Goal: Communication & Community: Answer question/provide support

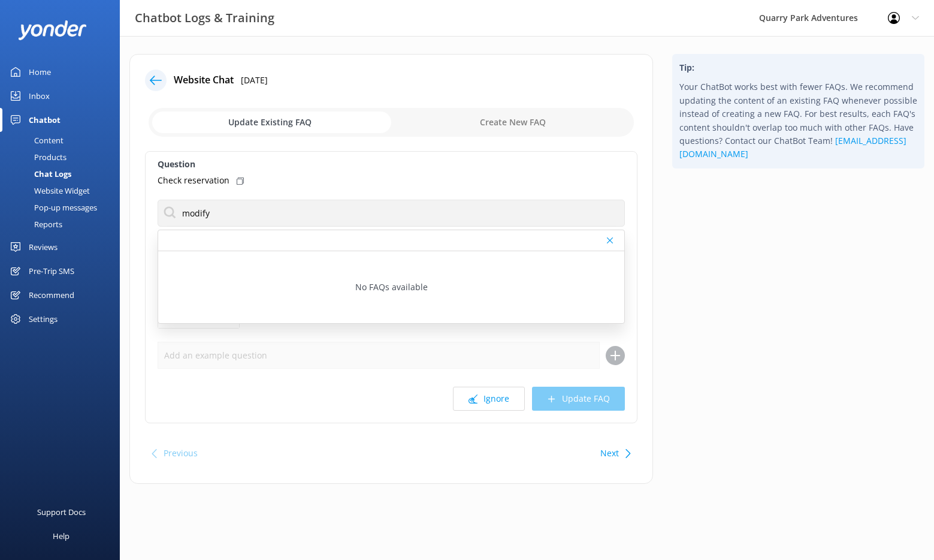
click at [45, 97] on div "Inbox" at bounding box center [39, 96] width 21 height 24
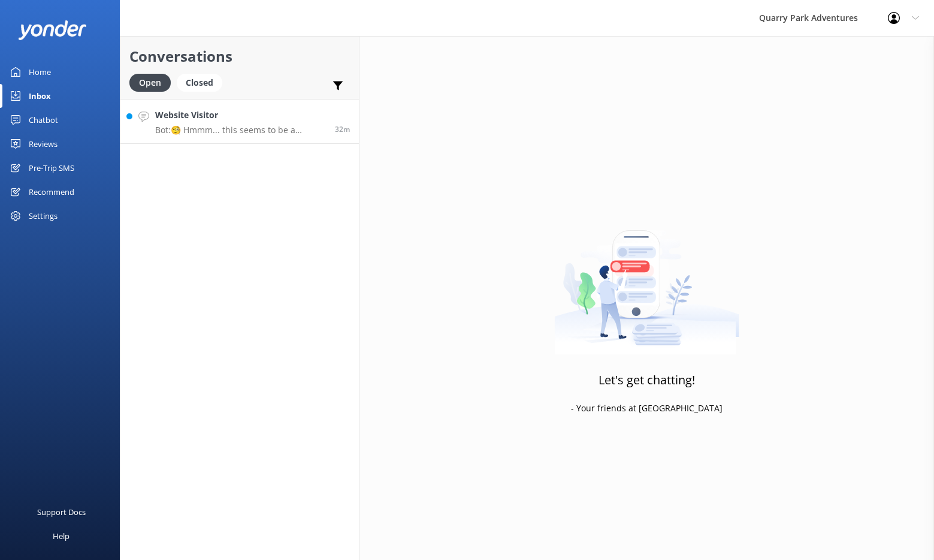
click at [245, 119] on h4 "Website Visitor" at bounding box center [240, 114] width 171 height 13
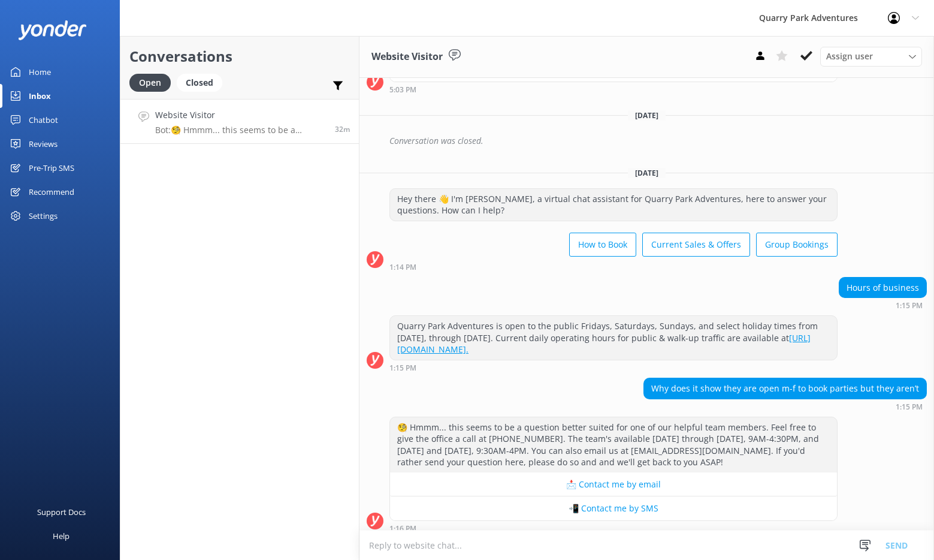
scroll to position [368, 0]
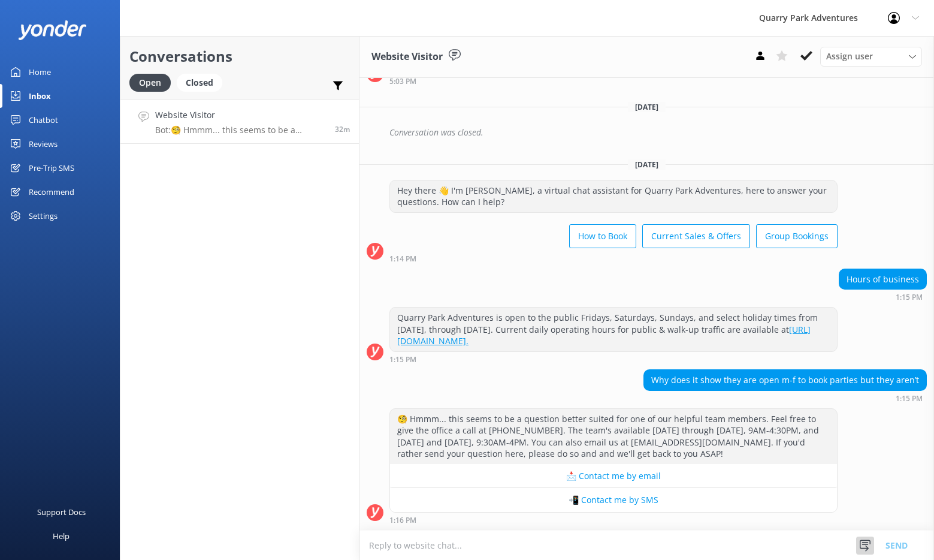
click at [869, 545] on icon at bounding box center [865, 545] width 12 height 12
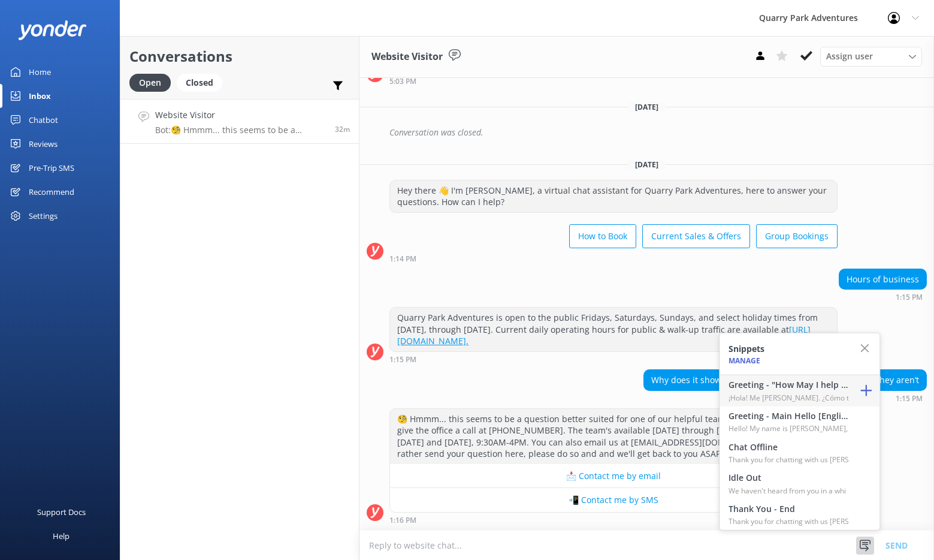
click at [773, 389] on h4 "Greeting - "How May I help you?" [Spanish]" at bounding box center [789, 384] width 120 height 13
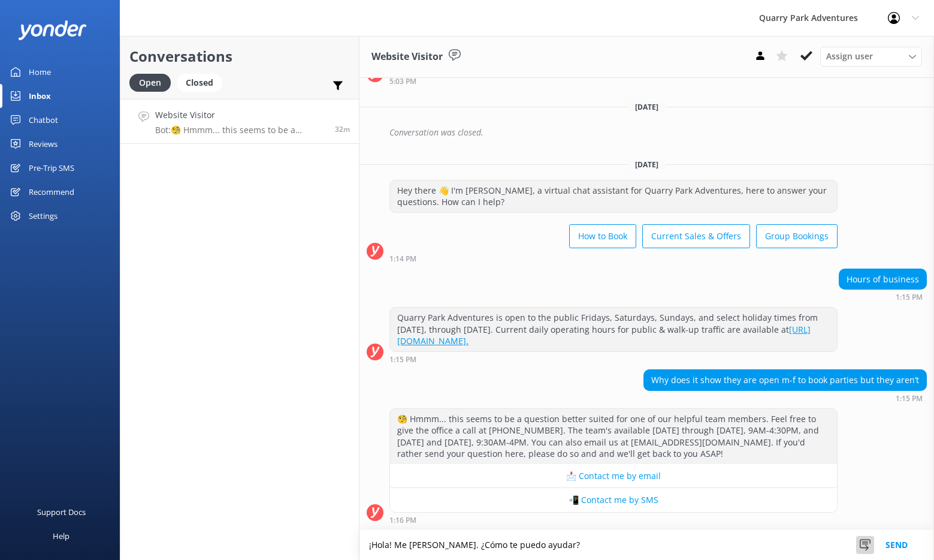
click at [871, 542] on icon at bounding box center [865, 545] width 12 height 12
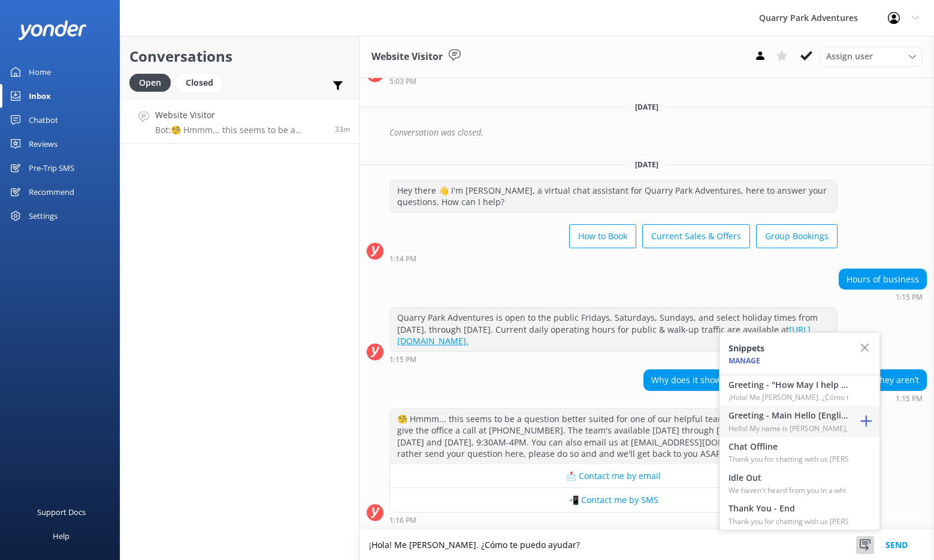
click at [825, 423] on p "Hello! My name is [PERSON_NAME], a member" at bounding box center [789, 427] width 120 height 11
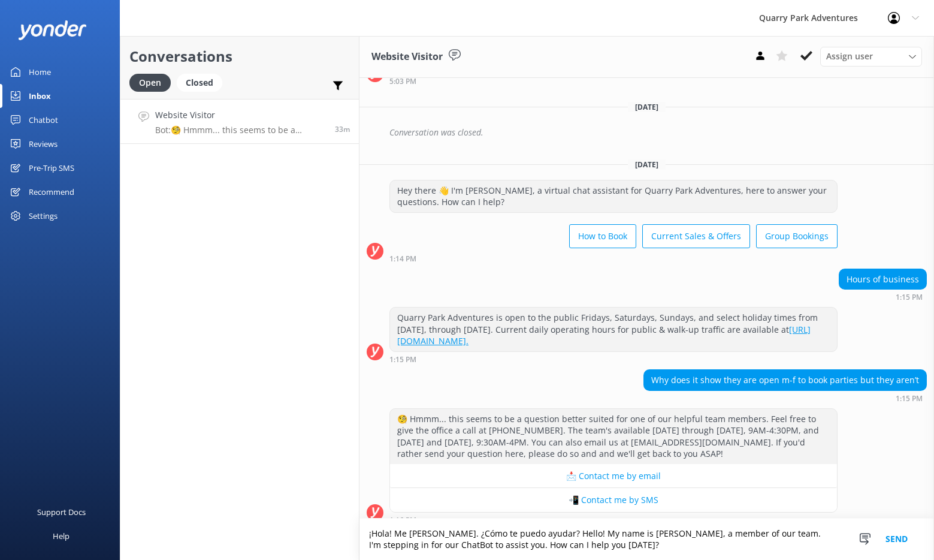
scroll to position [380, 0]
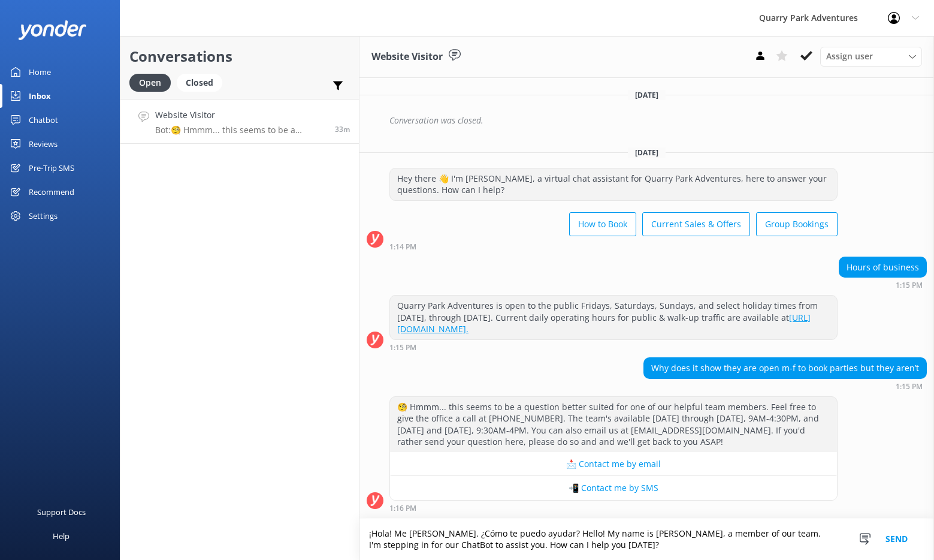
drag, startPoint x: 565, startPoint y: 536, endPoint x: 342, endPoint y: 535, distance: 222.9
click at [342, 535] on div "Conversations Open Closed Important Assigned to me Unassigned SMS Website Visit…" at bounding box center [527, 298] width 814 height 524
click at [524, 545] on textarea "Hello! My name is [PERSON_NAME], a member of our team. I'm stepping in for our …" at bounding box center [646, 538] width 575 height 41
click at [743, 532] on textarea "Hello! My name is [PERSON_NAME], a member of our team. I'm stepping in for our …" at bounding box center [646, 538] width 575 height 41
click at [743, 545] on textarea "Hello! My name is [PERSON_NAME], a member of our team. I'm stepping in for our …" at bounding box center [646, 538] width 575 height 41
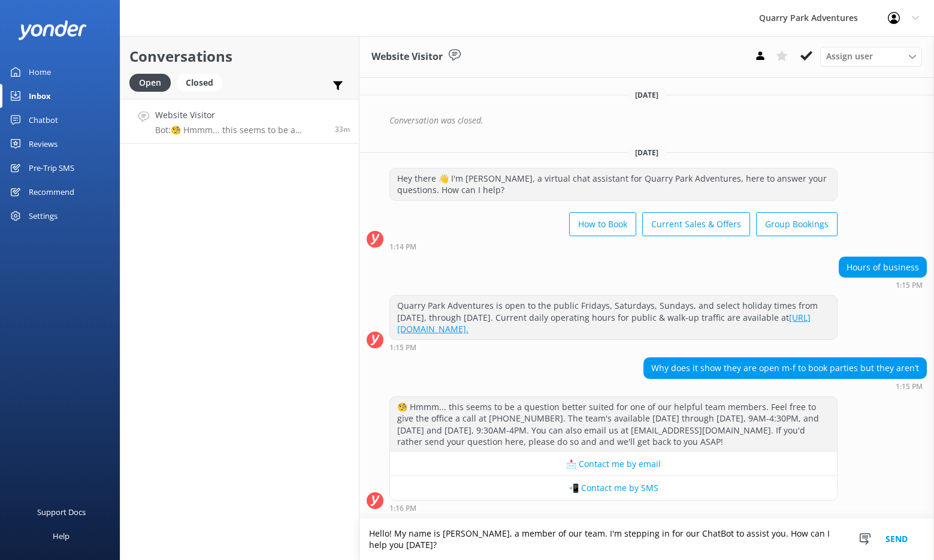
click at [744, 536] on textarea "Hello! My name is [PERSON_NAME], a member of our team. I'm stepping in for our …" at bounding box center [646, 538] width 575 height 41
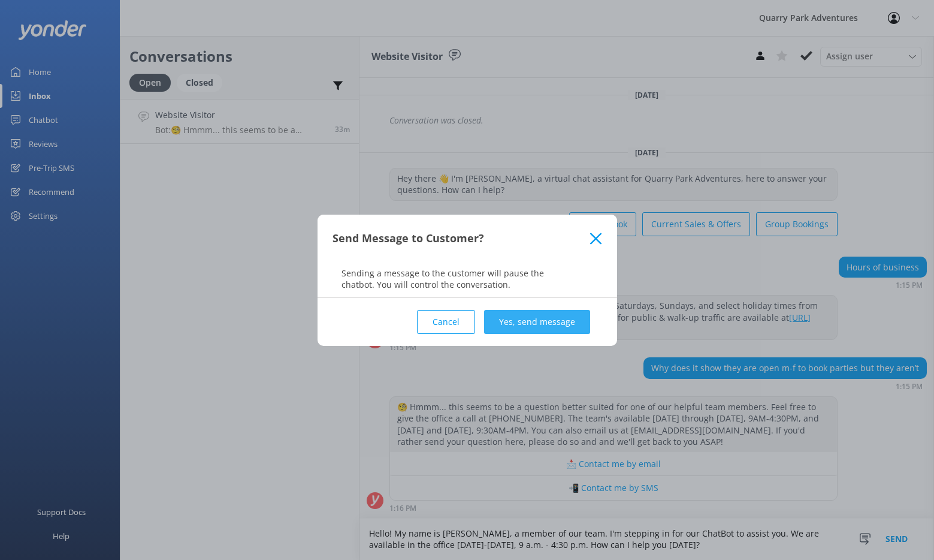
type textarea "Hello! My name is [PERSON_NAME], a member of our team. I'm stepping in for our …"
click at [521, 326] on button "Yes, send message" at bounding box center [537, 322] width 106 height 24
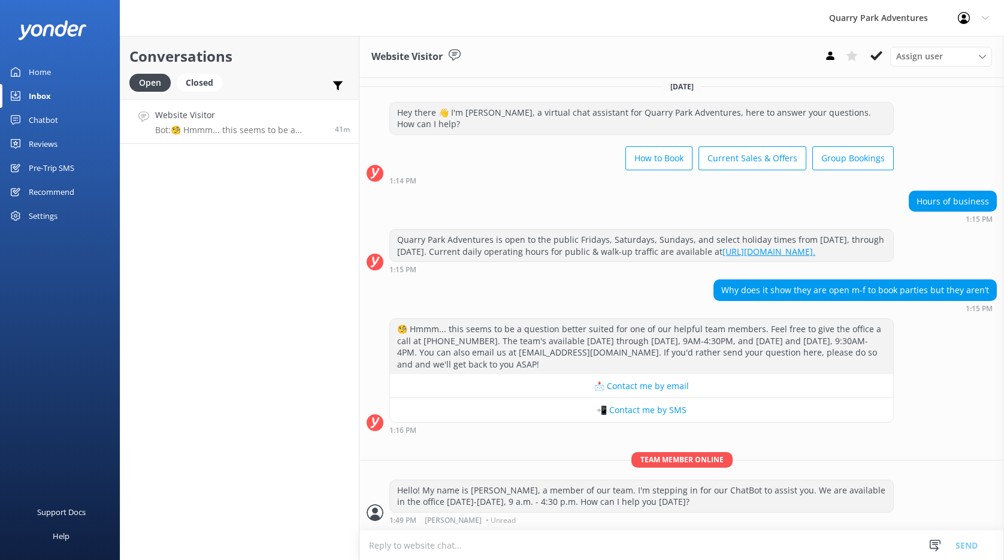
scroll to position [434, 0]
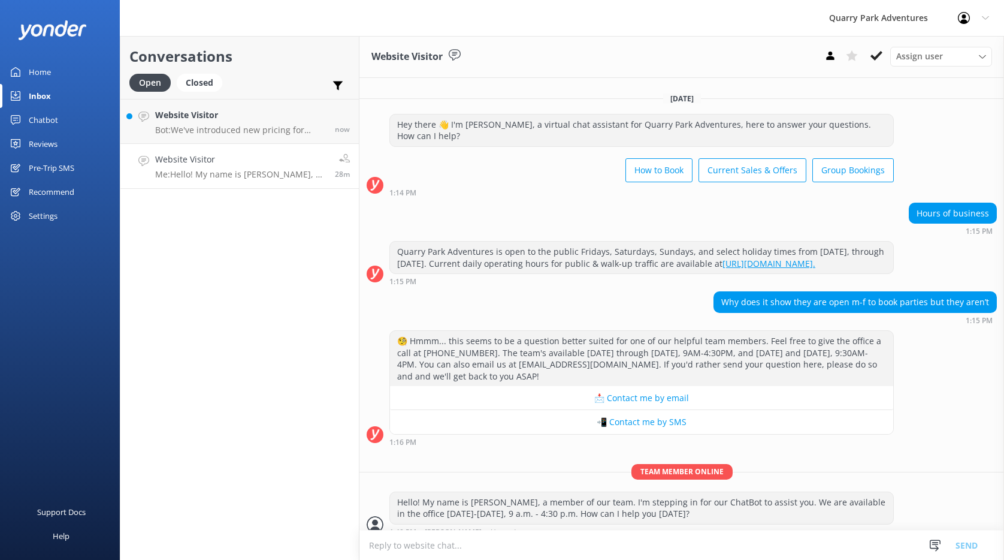
drag, startPoint x: 523, startPoint y: 240, endPoint x: 512, endPoint y: 236, distance: 11.6
click at [519, 241] on div "Quarry Park Adventures is open to the public Fridays, Saturdays, Sundays, and s…" at bounding box center [641, 257] width 503 height 32
click at [240, 114] on h4 "Website Visitor" at bounding box center [240, 114] width 171 height 13
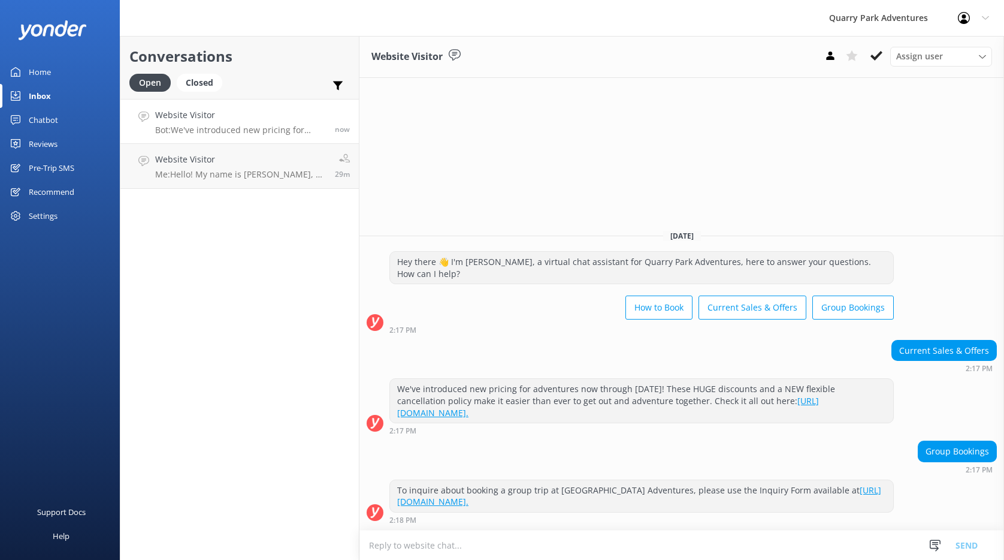
click at [47, 95] on div "Inbox" at bounding box center [40, 96] width 22 height 24
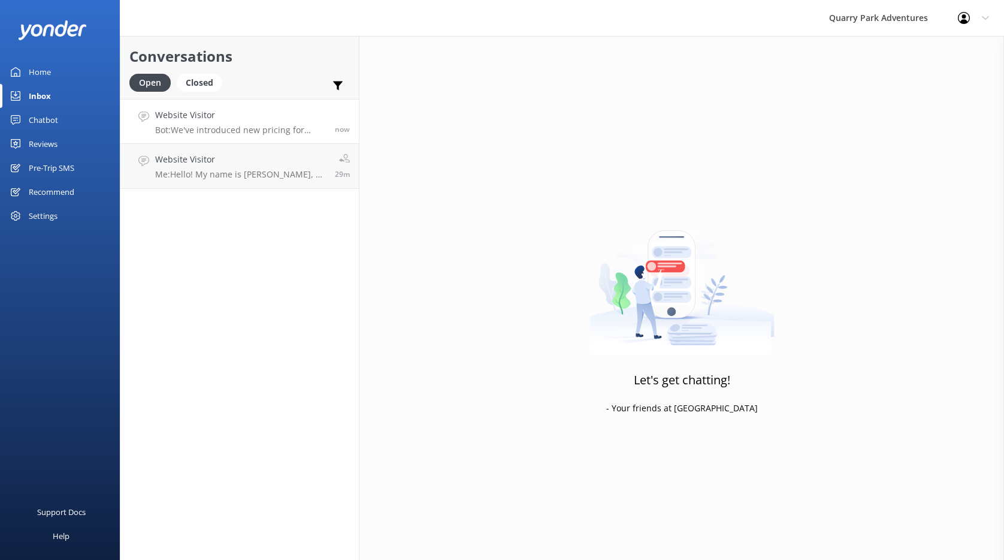
click at [285, 129] on p "Bot: We've introduced new pricing for adventures now through [DATE]! These HUGE…" at bounding box center [240, 130] width 171 height 11
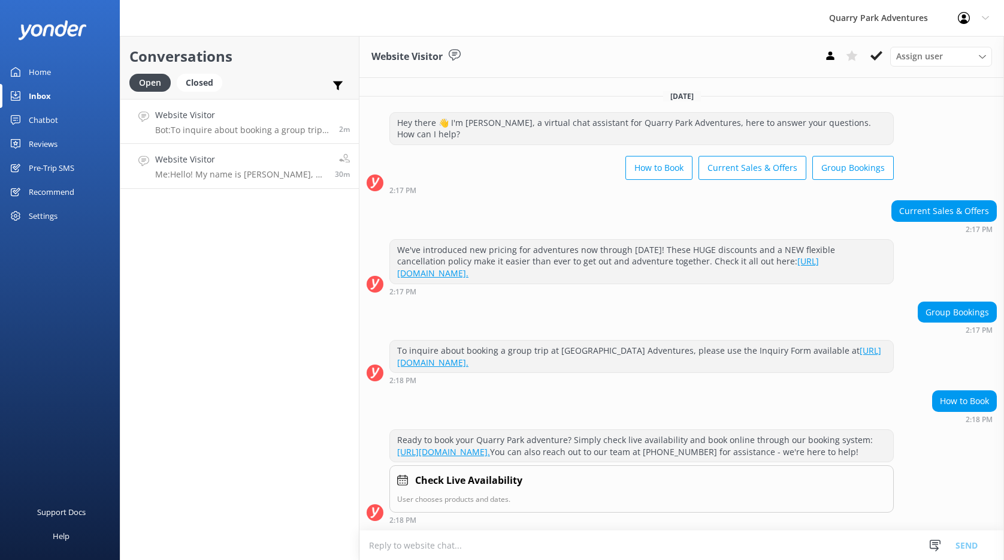
click at [226, 166] on h4 "Website Visitor" at bounding box center [240, 159] width 171 height 13
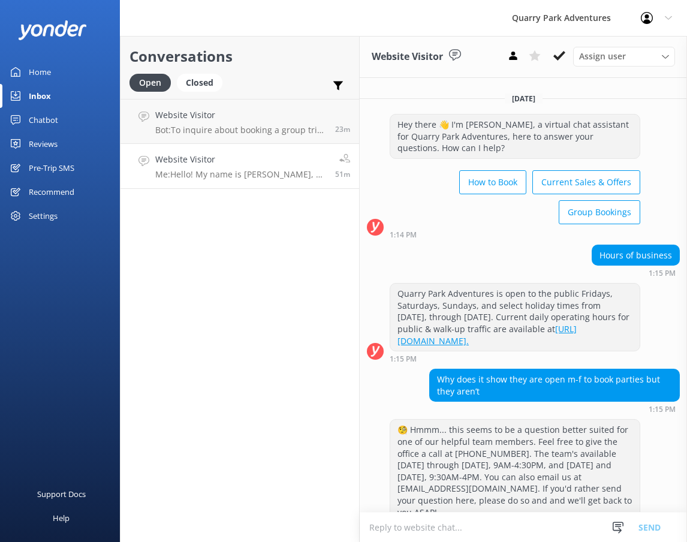
scroll to position [735, 0]
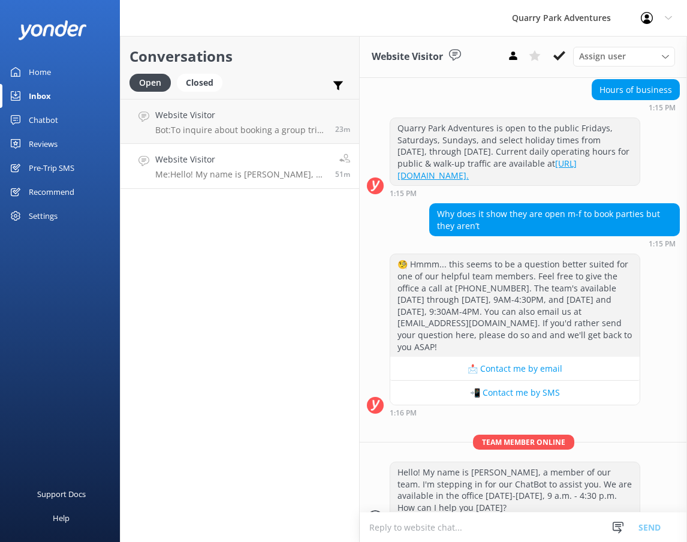
click at [473, 538] on textarea at bounding box center [522, 526] width 327 height 29
click at [210, 259] on div "Conversations Open Closed Important Assigned to me Unassigned SMS Website Visit…" at bounding box center [240, 289] width 240 height 506
click at [220, 177] on p "Me: Hello! My name is [PERSON_NAME], a member of our team. I'm stepping in for …" at bounding box center [240, 174] width 171 height 11
click at [235, 135] on link "Website Visitor Bot: To inquire about booking a group trip at [GEOGRAPHIC_DATA]…" at bounding box center [239, 121] width 238 height 45
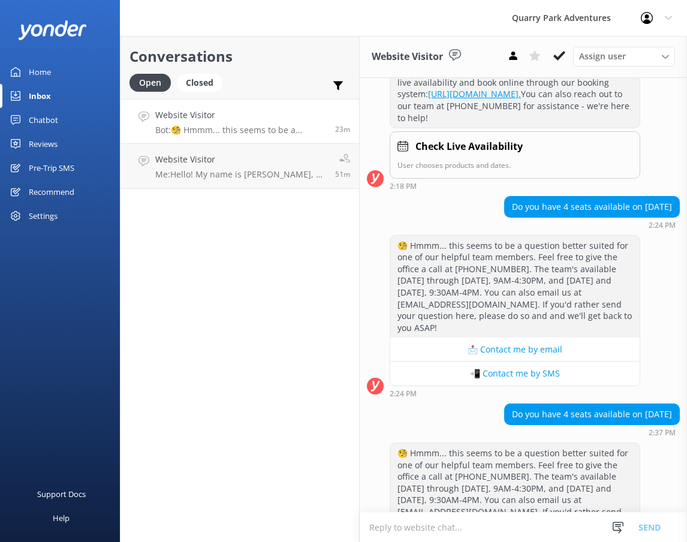
scroll to position [531, 0]
